Goal: Navigation & Orientation: Find specific page/section

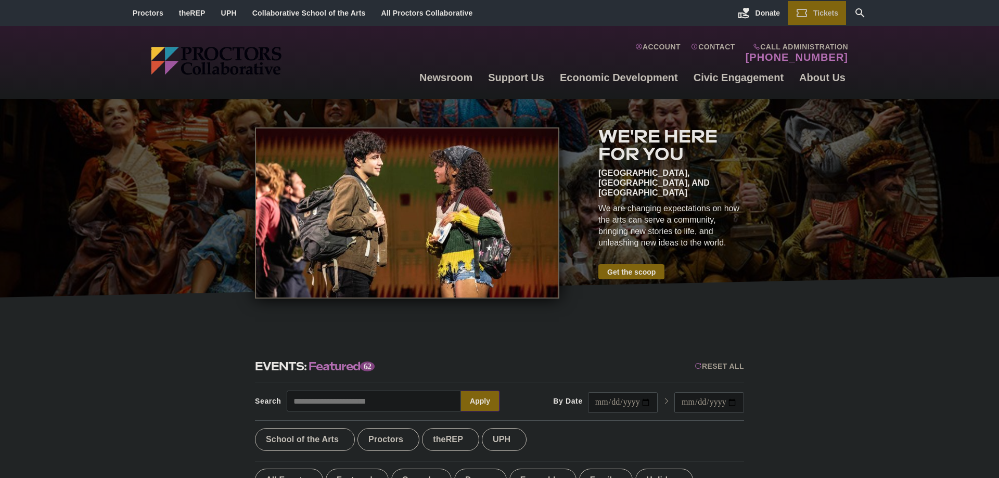
click at [661, 176] on div "[GEOGRAPHIC_DATA], [GEOGRAPHIC_DATA], and [GEOGRAPHIC_DATA]" at bounding box center [671, 183] width 146 height 30
click at [661, 174] on div "[GEOGRAPHIC_DATA], [GEOGRAPHIC_DATA], and [GEOGRAPHIC_DATA]" at bounding box center [671, 183] width 146 height 30
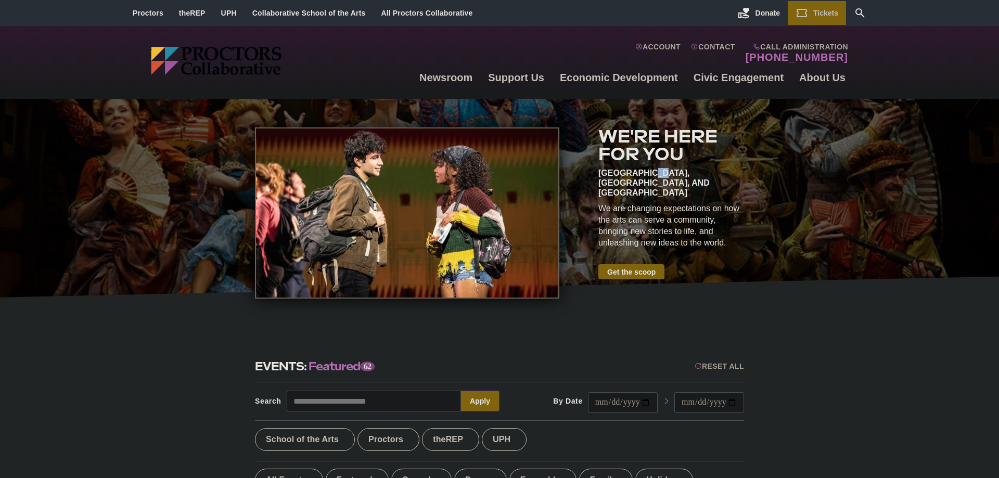
click at [661, 174] on div "Schenectady, Albany, and Saratoga Springs" at bounding box center [671, 183] width 146 height 30
click at [663, 184] on div "Schenectady, Albany, and Saratoga Springs" at bounding box center [671, 183] width 146 height 30
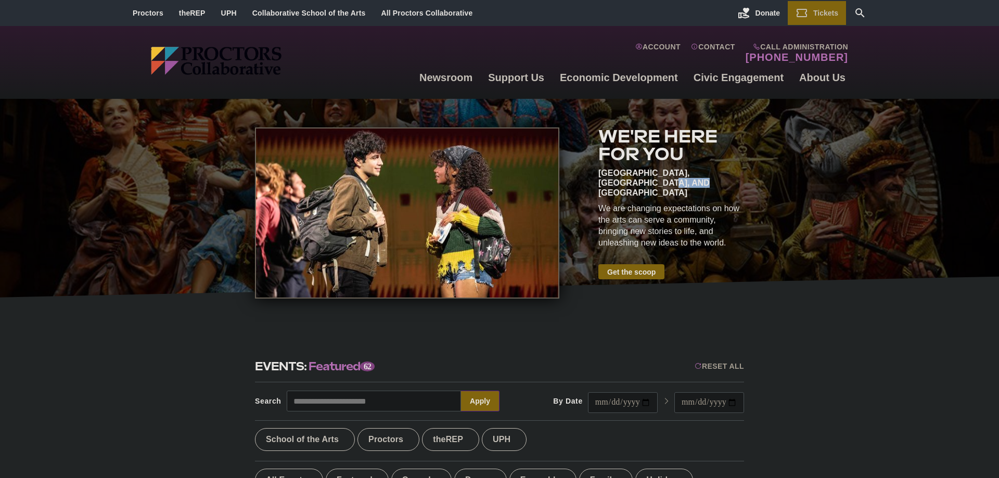
click at [663, 184] on div "Schenectady, Albany, and Saratoga Springs" at bounding box center [671, 183] width 146 height 30
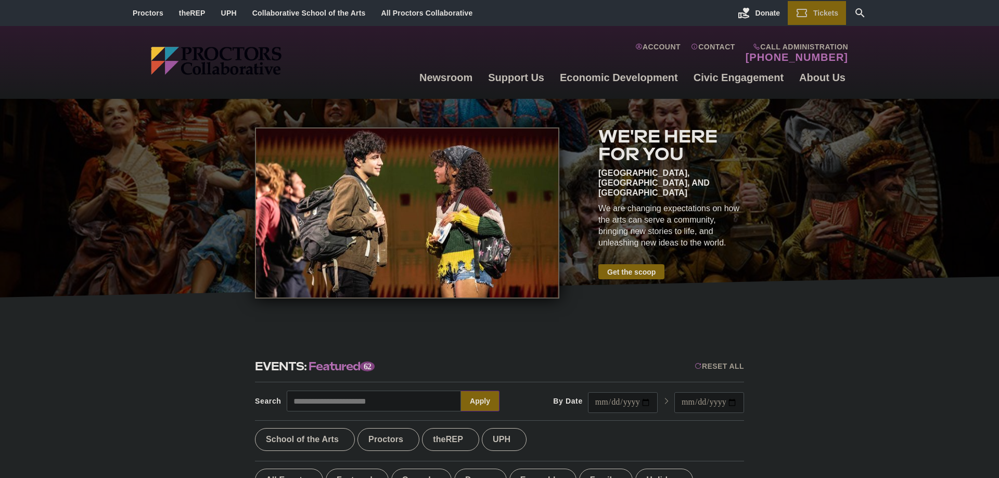
click at [663, 184] on div "Schenectady, Albany, and Saratoga Springs" at bounding box center [671, 183] width 146 height 30
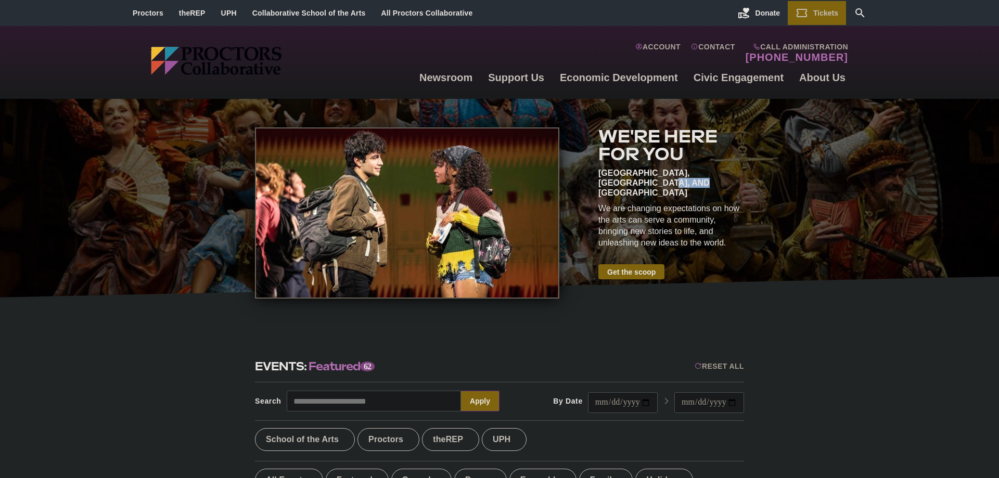
click at [663, 184] on div "Schenectady, Albany, and Saratoga Springs" at bounding box center [671, 183] width 146 height 30
click at [665, 203] on div "We are changing expectations on how the arts can serve a community, bringing ne…" at bounding box center [671, 226] width 146 height 46
click at [666, 203] on div "We are changing expectations on how the arts can serve a community, bringing ne…" at bounding box center [671, 226] width 146 height 46
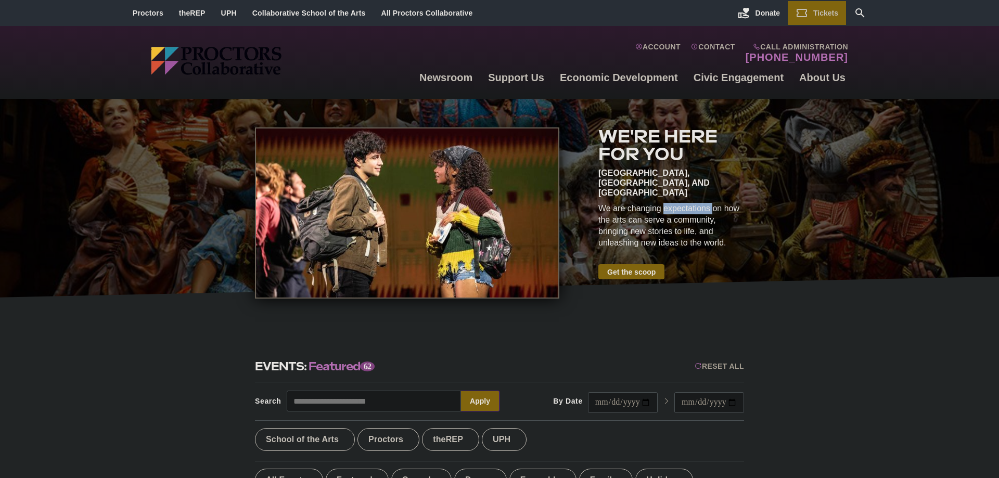
click at [666, 203] on div "We are changing expectations on how the arts can serve a community, bringing ne…" at bounding box center [671, 226] width 146 height 46
click at [674, 203] on div "We are changing expectations on how the arts can serve a community, bringing ne…" at bounding box center [671, 226] width 146 height 46
click at [709, 229] on div "We are changing expectations on how the arts can serve a community, bringing ne…" at bounding box center [671, 226] width 146 height 46
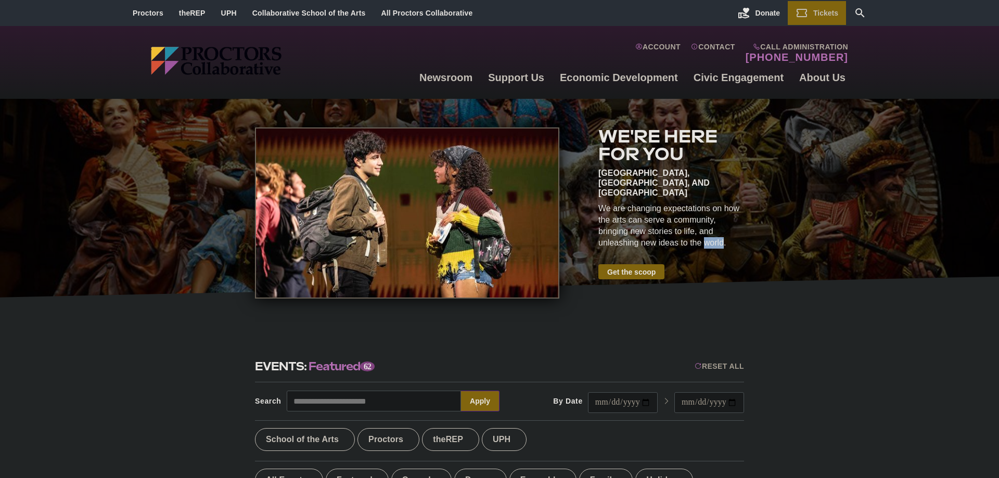
click at [709, 229] on div "We are changing expectations on how the arts can serve a community, bringing ne…" at bounding box center [671, 226] width 146 height 46
click at [702, 232] on div "We are changing expectations on how the arts can serve a community, bringing ne…" at bounding box center [671, 226] width 146 height 46
click at [681, 233] on div "We are changing expectations on how the arts can serve a community, bringing ne…" at bounding box center [671, 226] width 146 height 46
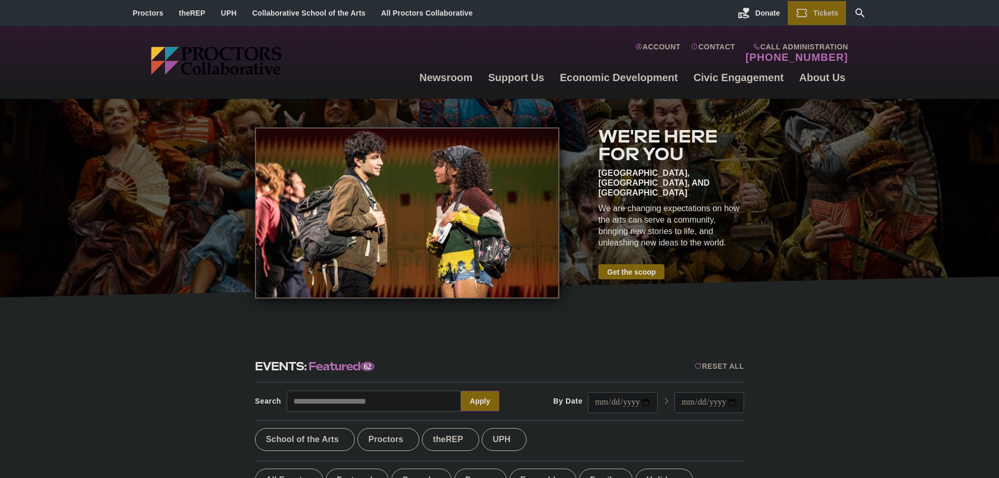
click at [681, 233] on div "We are changing expectations on how the arts can serve a community, bringing ne…" at bounding box center [671, 226] width 146 height 46
click at [649, 234] on div "We are changing expectations on how the arts can serve a community, bringing ne…" at bounding box center [671, 226] width 146 height 46
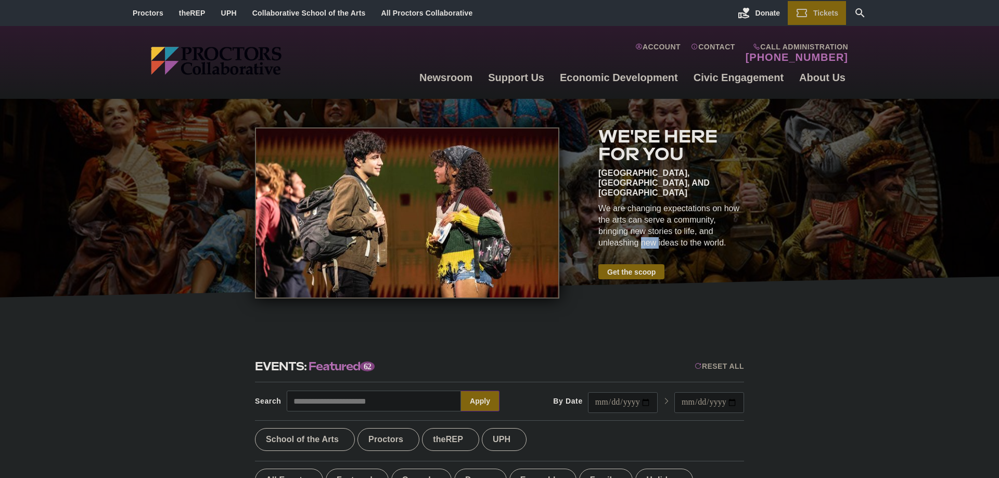
click at [649, 234] on div "We are changing expectations on how the arts can serve a community, bringing ne…" at bounding box center [671, 226] width 146 height 46
click at [650, 233] on div "We are changing expectations on how the arts can serve a community, bringing ne…" at bounding box center [671, 226] width 146 height 46
click at [679, 237] on div "We are changing expectations on how the arts can serve a community, bringing ne…" at bounding box center [671, 226] width 146 height 46
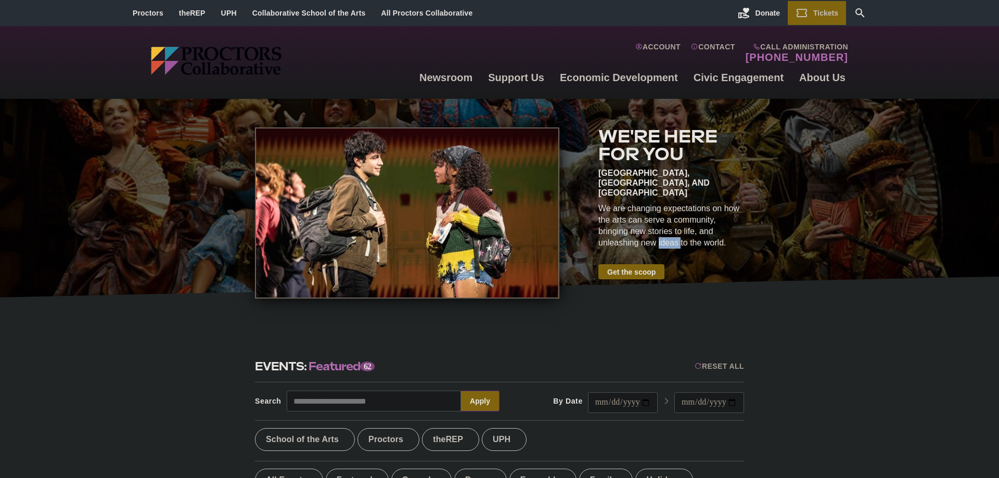
click at [678, 235] on div "We are changing expectations on how the arts can serve a community, bringing ne…" at bounding box center [671, 226] width 146 height 46
click at [682, 234] on div "We are changing expectations on how the arts can serve a community, bringing ne…" at bounding box center [671, 226] width 146 height 46
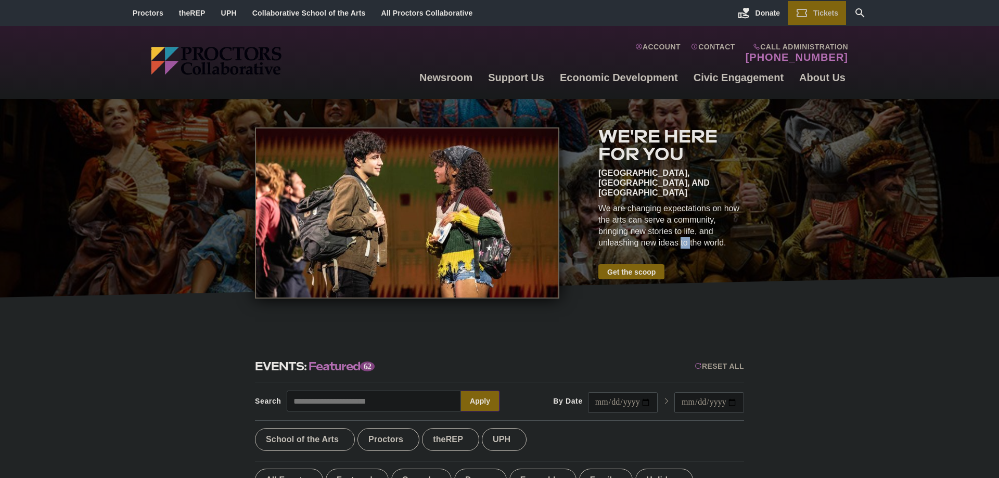
click at [682, 234] on div "We are changing expectations on how the arts can serve a community, bringing ne…" at bounding box center [671, 226] width 146 height 46
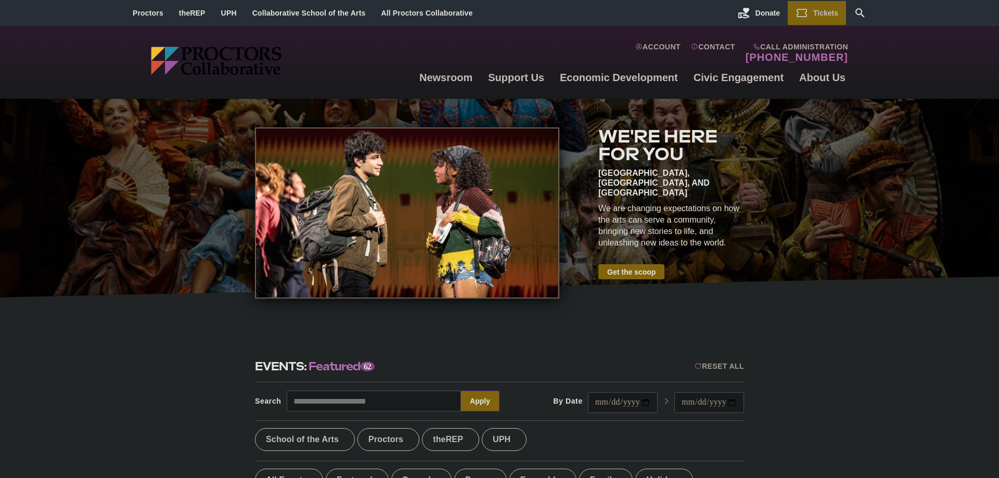
click at [682, 234] on div "We are changing expectations on how the arts can serve a community, bringing ne…" at bounding box center [671, 226] width 146 height 46
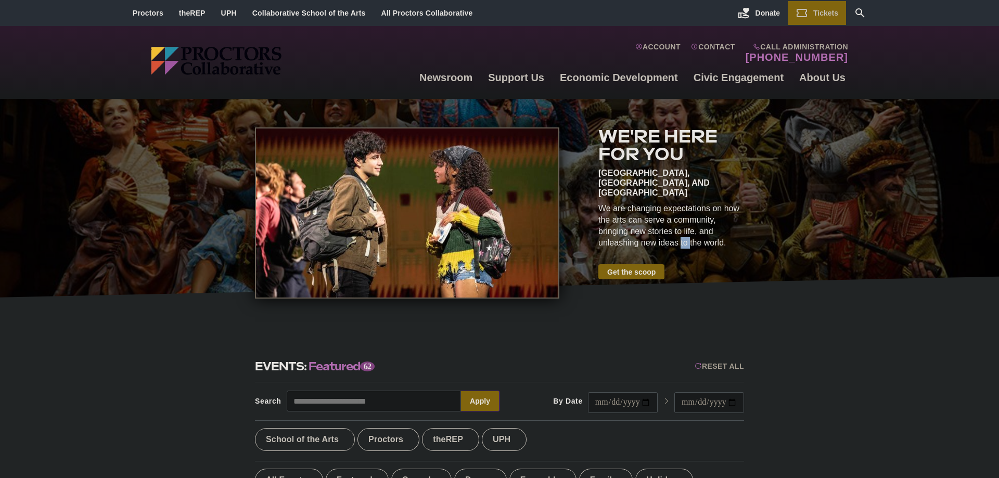
click at [682, 234] on div "We are changing expectations on how the arts can serve a community, bringing ne…" at bounding box center [671, 226] width 146 height 46
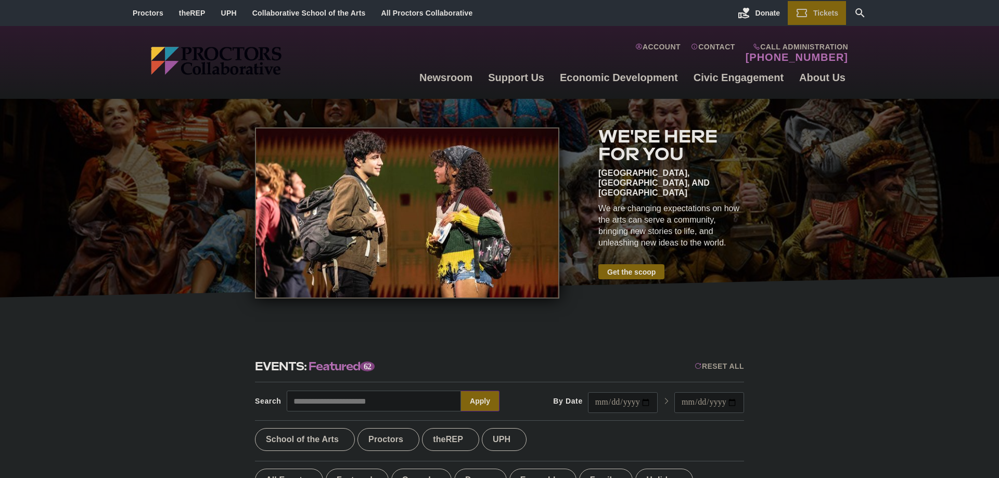
click at [682, 234] on div "We are changing expectations on how the arts can serve a community, bringing ne…" at bounding box center [671, 226] width 146 height 46
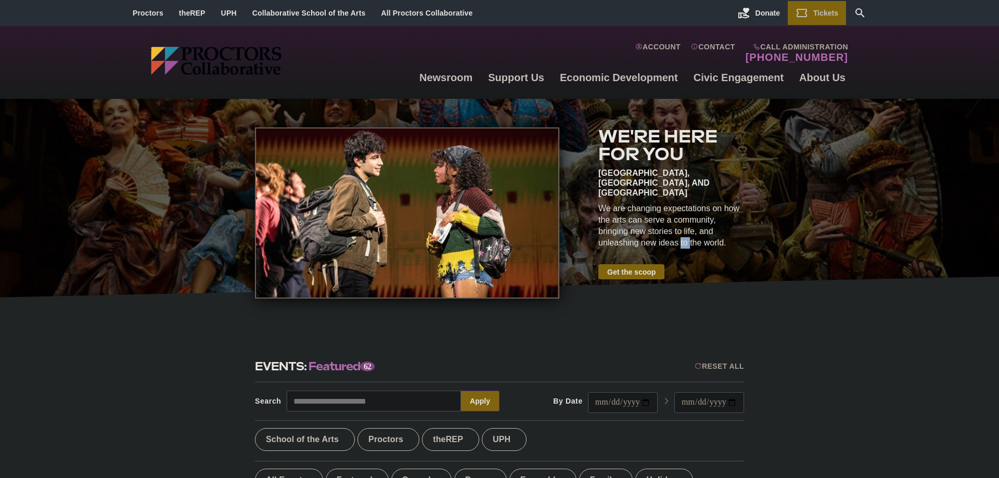
click at [682, 234] on div "We are changing expectations on how the arts can serve a community, bringing ne…" at bounding box center [671, 226] width 146 height 46
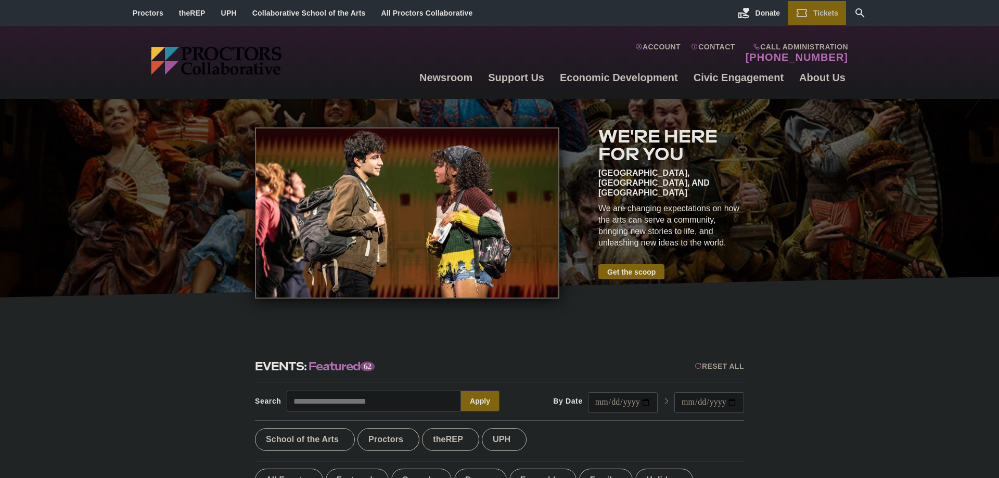
click at [682, 234] on div "We are changing expectations on how the arts can serve a community, bringing ne…" at bounding box center [671, 226] width 146 height 46
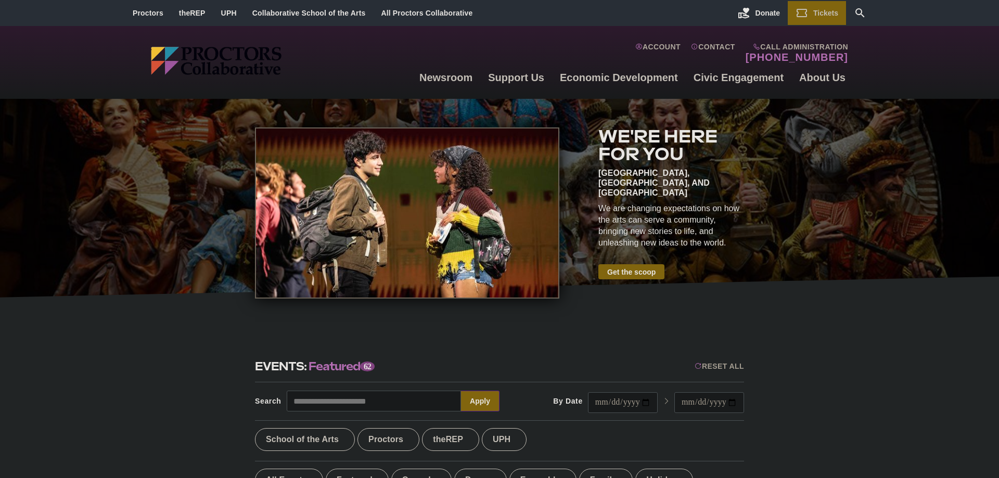
click at [682, 234] on div "We are changing expectations on how the arts can serve a community, bringing ne…" at bounding box center [671, 226] width 146 height 46
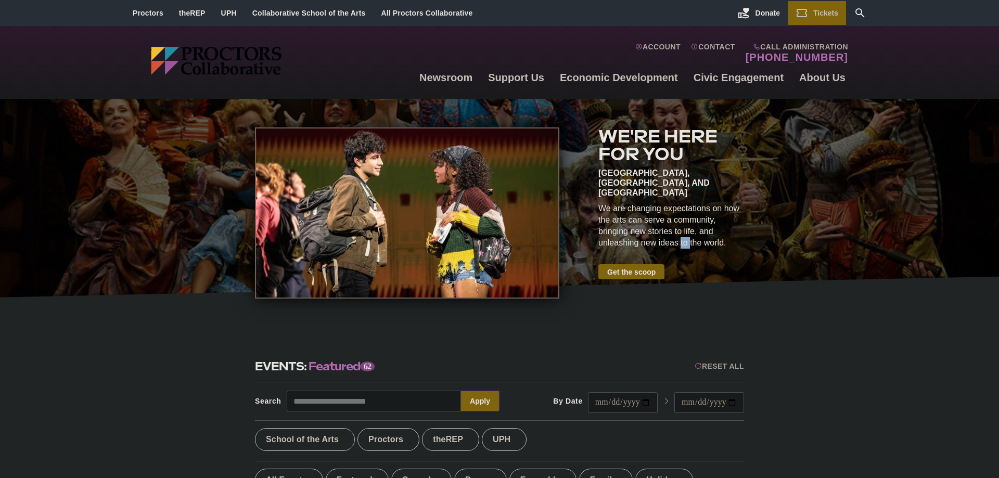
click at [682, 234] on div "We are changing expectations on how the arts can serve a community, bringing ne…" at bounding box center [671, 226] width 146 height 46
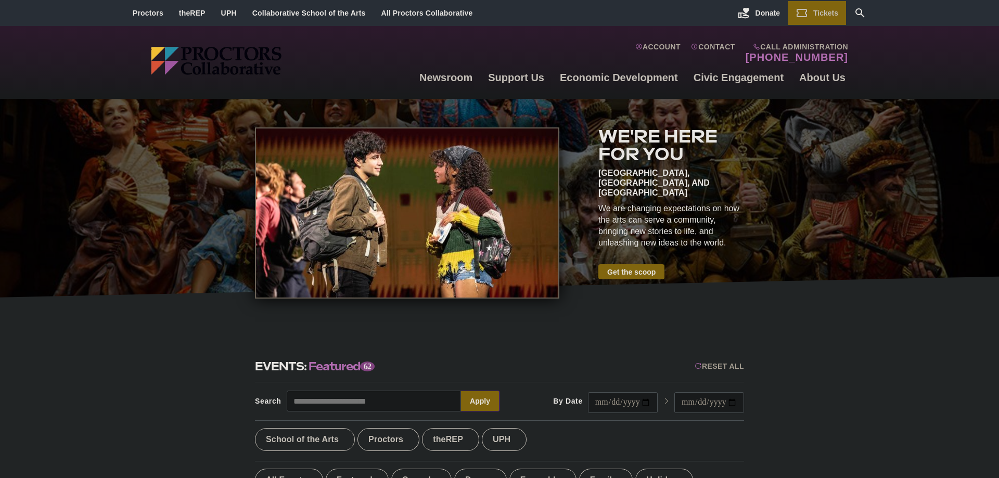
click at [682, 234] on div "We are changing expectations on how the arts can serve a community, bringing ne…" at bounding box center [671, 226] width 146 height 46
click at [750, 241] on div at bounding box center [499, 198] width 999 height 199
click at [692, 221] on div "We are changing expectations on how the arts can serve a community, bringing ne…" at bounding box center [671, 226] width 146 height 46
click at [699, 221] on div "We are changing expectations on how the arts can serve a community, bringing ne…" at bounding box center [671, 226] width 146 height 46
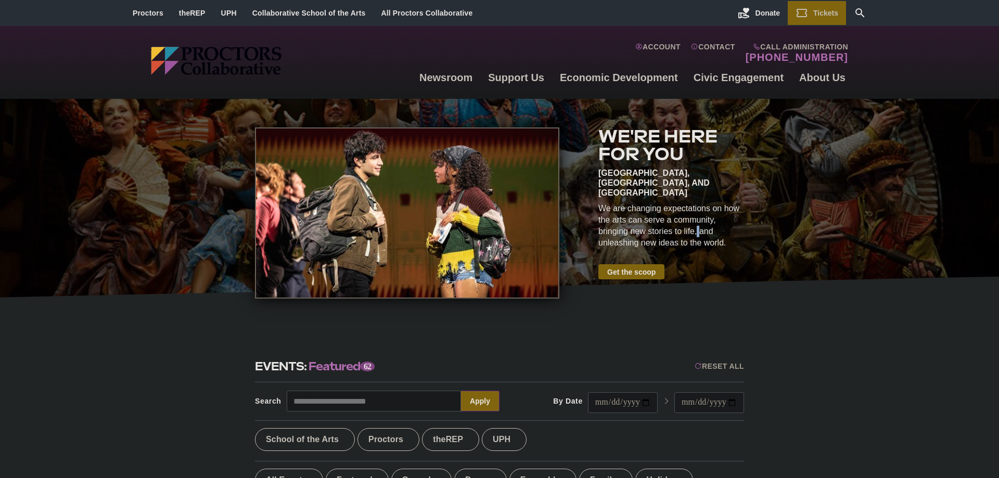
click at [700, 221] on div "We are changing expectations on how the arts can serve a community, bringing ne…" at bounding box center [671, 226] width 146 height 46
click at [705, 221] on div "We are changing expectations on how the arts can serve a community, bringing ne…" at bounding box center [671, 226] width 146 height 46
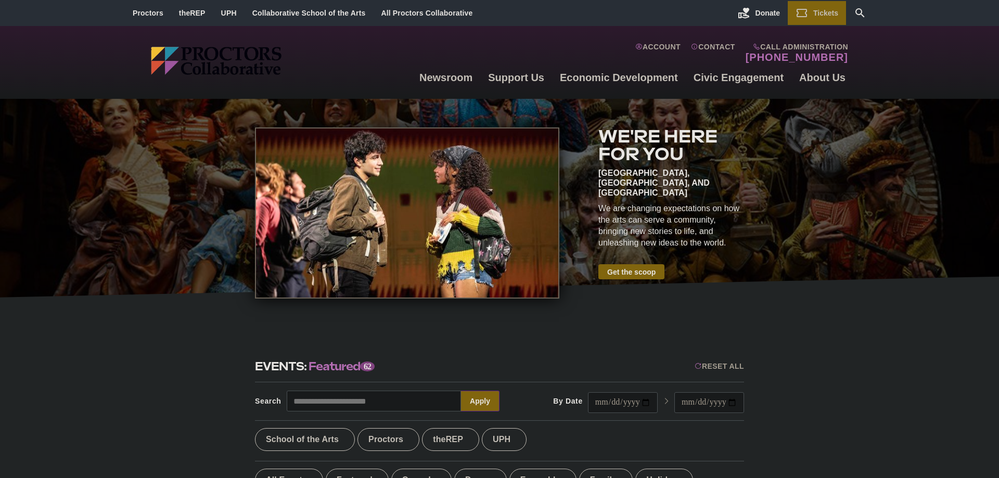
click at [709, 233] on div "We are changing expectations on how the arts can serve a community, bringing ne…" at bounding box center [671, 226] width 146 height 46
click at [724, 232] on div "We are changing expectations on how the arts can serve a community, bringing ne…" at bounding box center [671, 226] width 146 height 46
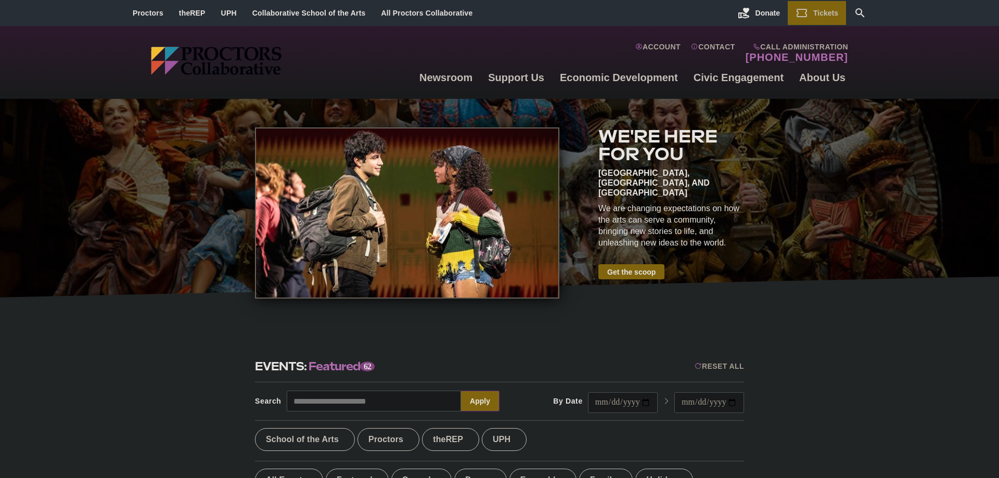
click at [725, 232] on div "We are changing expectations on how the arts can serve a community, bringing ne…" at bounding box center [671, 226] width 146 height 46
click at [724, 232] on div "We are changing expectations on how the arts can serve a community, bringing ne…" at bounding box center [671, 226] width 146 height 46
click at [769, 238] on div at bounding box center [499, 198] width 999 height 199
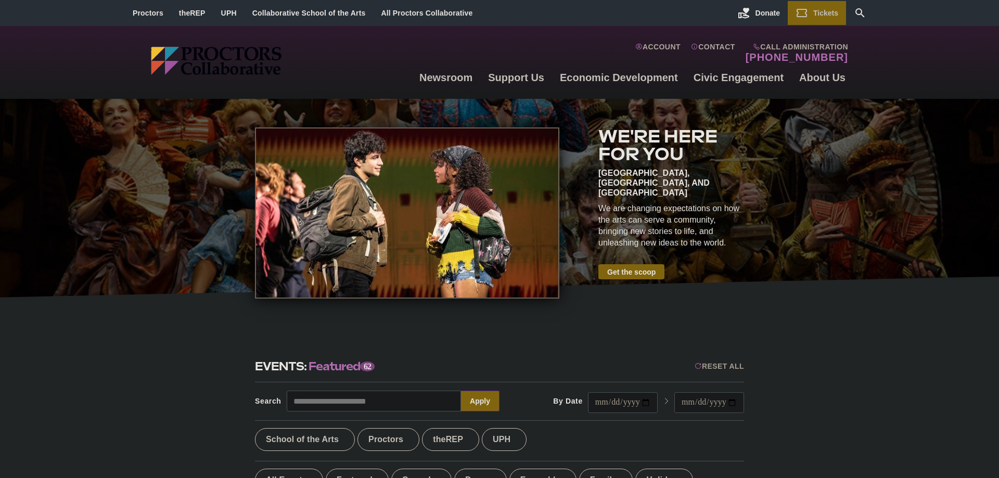
click at [761, 220] on div at bounding box center [499, 198] width 999 height 199
click at [658, 203] on div "We are changing expectations on how the arts can serve a community, bringing ne…" at bounding box center [671, 226] width 146 height 46
click at [654, 170] on div "Schenectady, Albany, and Saratoga Springs" at bounding box center [671, 183] width 146 height 30
click at [647, 210] on div "We are changing expectations on how the arts can serve a community, bringing ne…" at bounding box center [671, 226] width 146 height 46
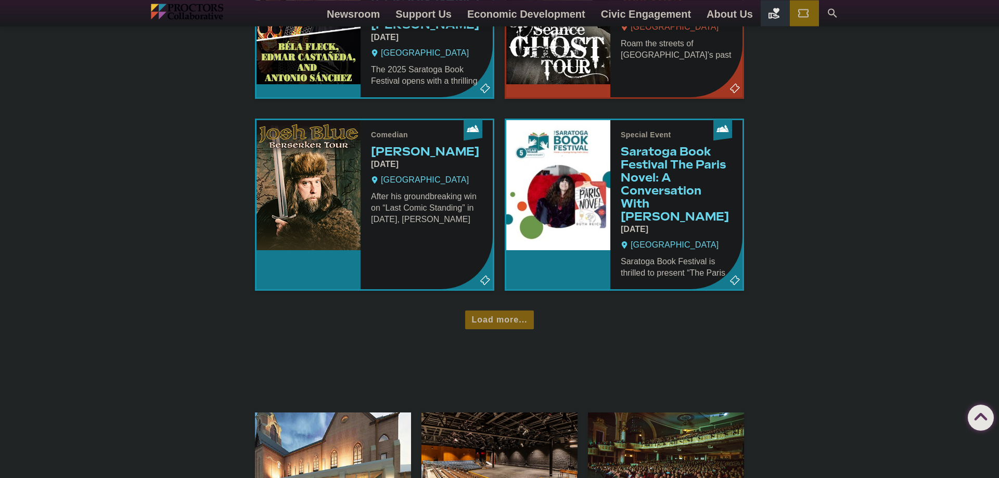
scroll to position [743, 0]
click at [519, 311] on div "Load more..." at bounding box center [499, 320] width 68 height 18
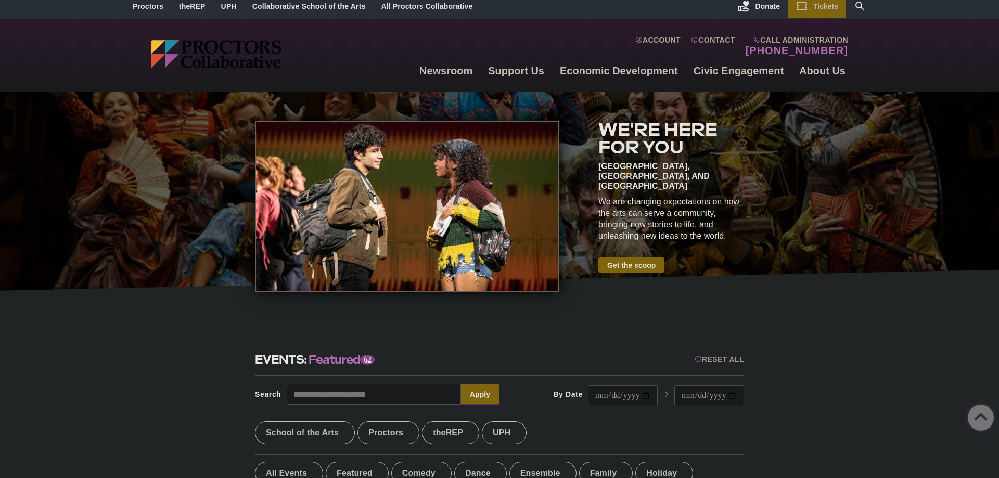
scroll to position [0, 0]
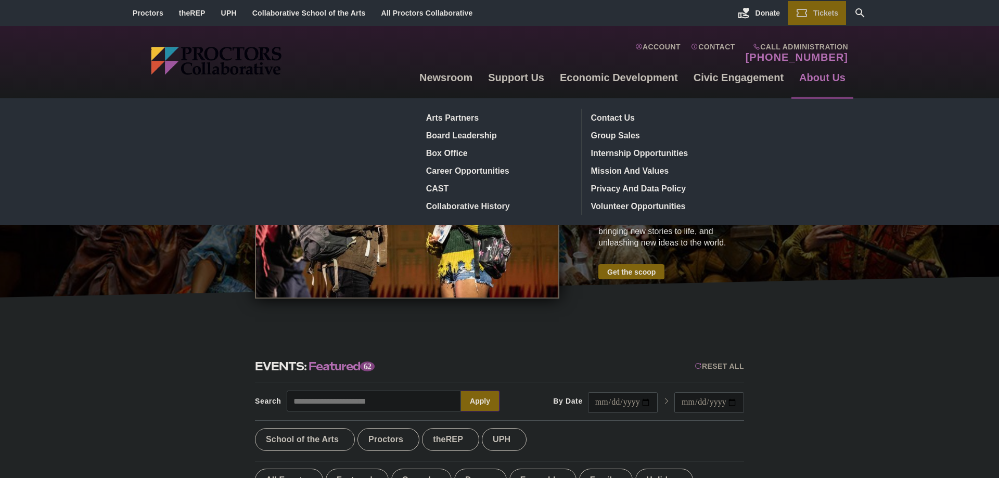
click at [813, 78] on link "About Us" at bounding box center [822, 77] width 62 height 28
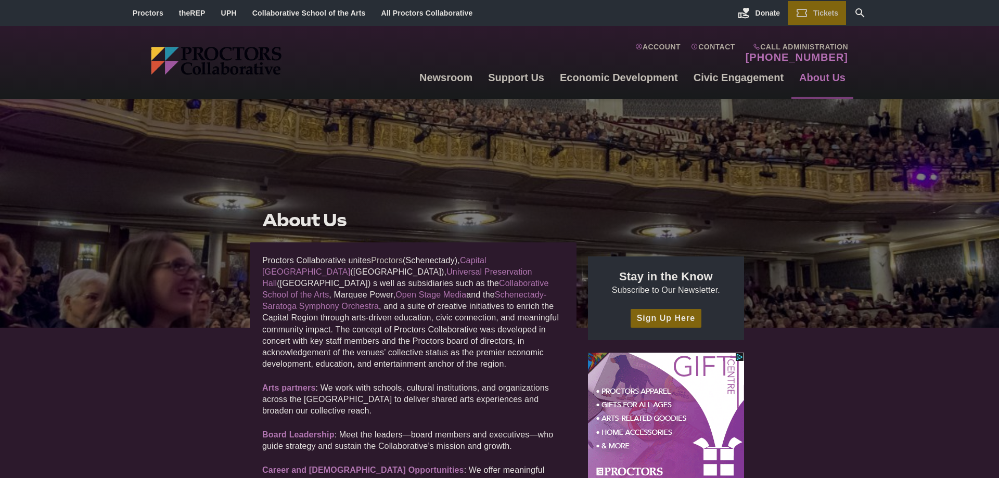
click at [387, 259] on link "Proctors" at bounding box center [387, 260] width 32 height 9
